Goal: Find contact information: Find contact information

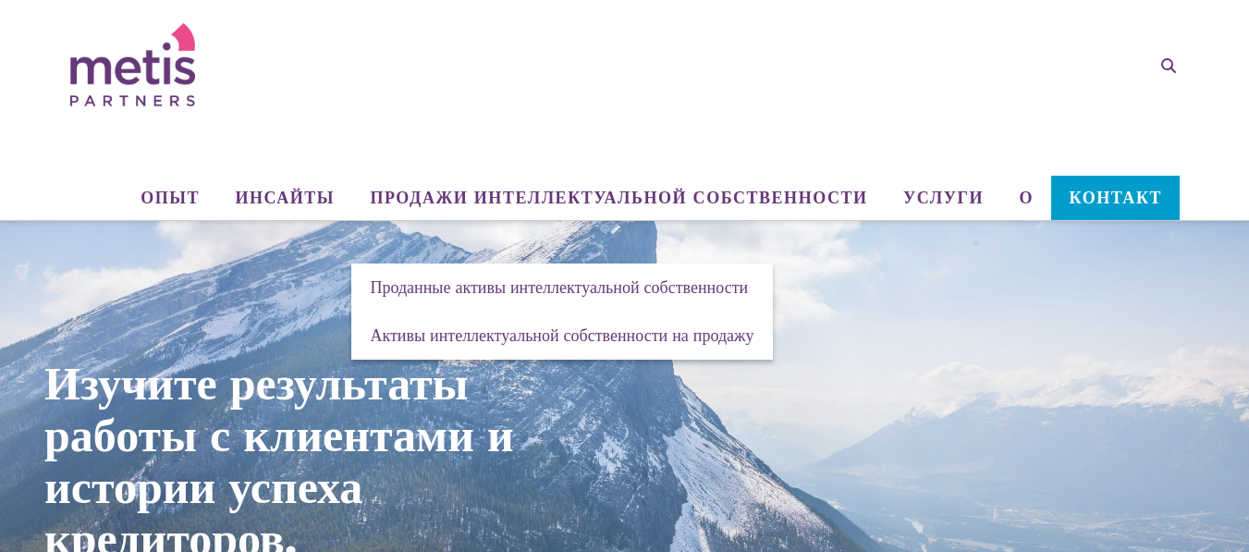
click at [667, 75] on div "Навигация Опыт С кем мы работаем Отрасли и сектора Инсайты Статьи/Аналитики и п…" at bounding box center [624, 110] width 1109 height 220
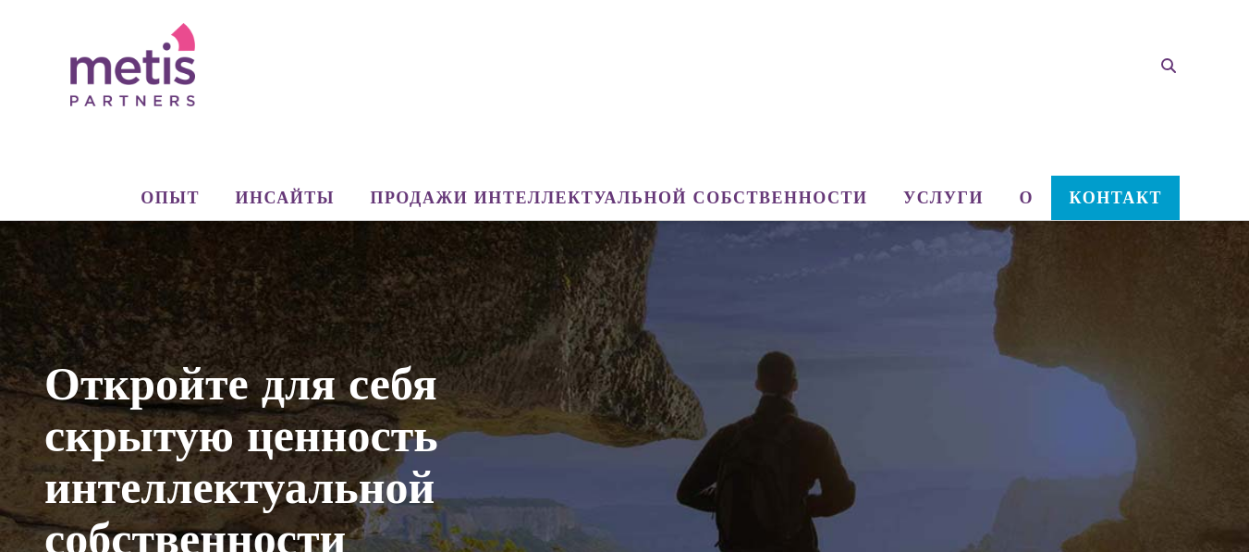
click at [1091, 198] on font "Контакт" at bounding box center [1115, 198] width 92 height 20
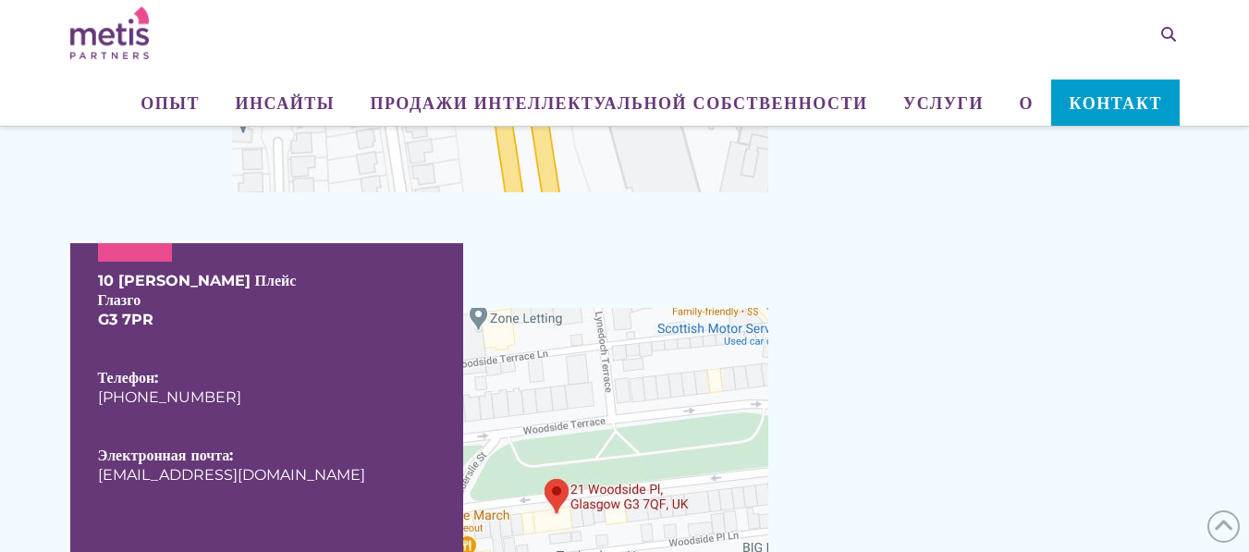
scroll to position [1257, 0]
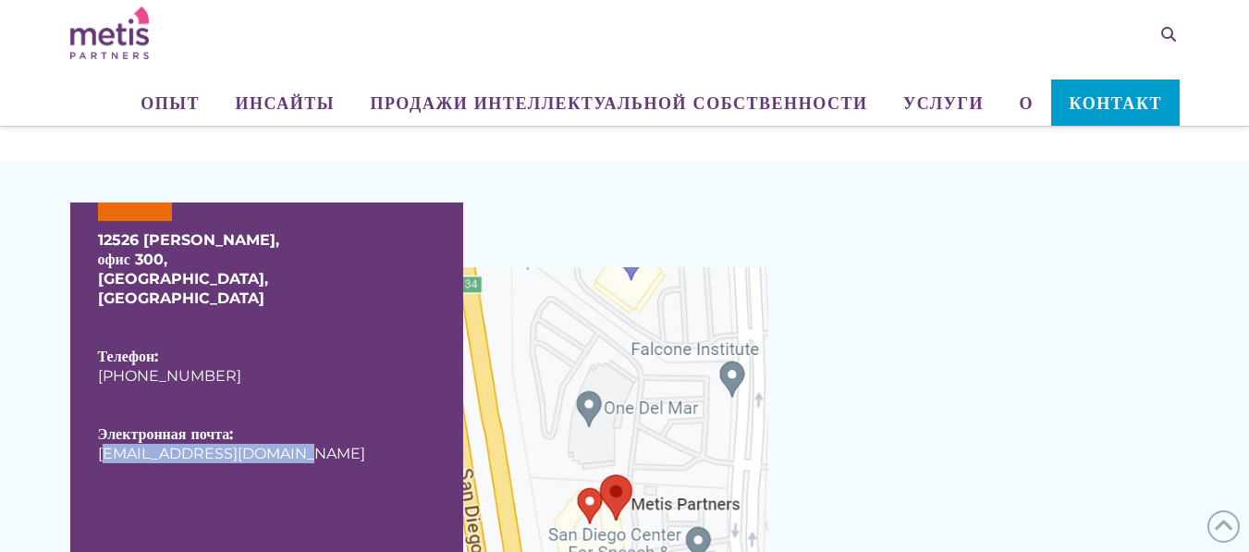
drag, startPoint x: 313, startPoint y: 468, endPoint x: 87, endPoint y: 456, distance: 226.8
click at [87, 456] on div "12526 Хай [STREET_ADDRESS] Телефон: [PHONE_NUMBER] Электронная почта: [EMAIL_AD…" at bounding box center [266, 387] width 393 height 370
copy font "[EMAIL_ADDRESS][DOMAIN_NAME]"
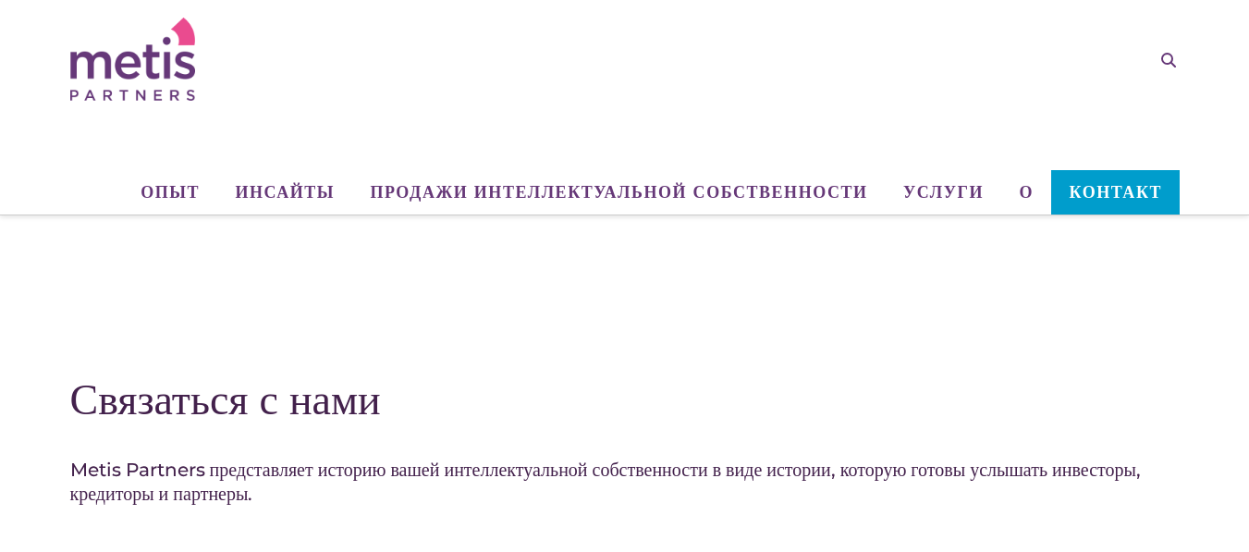
scroll to position [0, 0]
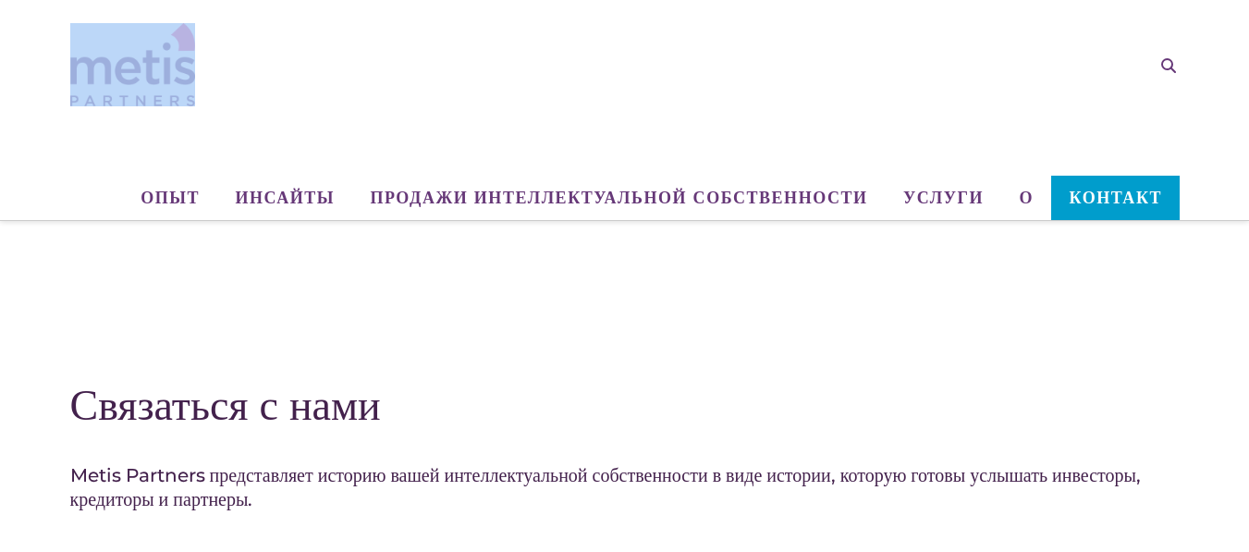
drag, startPoint x: 55, startPoint y: 63, endPoint x: 214, endPoint y: 83, distance: 161.2
click at [214, 83] on div "Навигация Опыт С кем мы работаем Отрасли и сектора Инсайты Статьи/Аналитики и п…" at bounding box center [624, 110] width 1249 height 220
